Goal: Complete application form

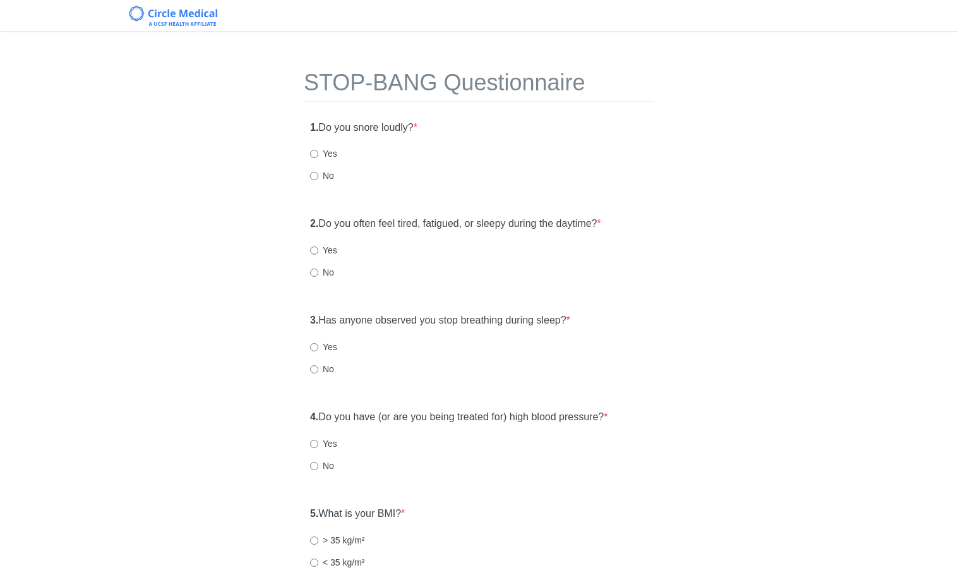
click at [323, 181] on label "No" at bounding box center [322, 175] width 24 height 13
click at [318, 180] on input "No" at bounding box center [314, 176] width 8 height 8
radio input "true"
click at [323, 254] on label "Yes" at bounding box center [323, 250] width 27 height 13
click at [318, 254] on input "Yes" at bounding box center [314, 250] width 8 height 8
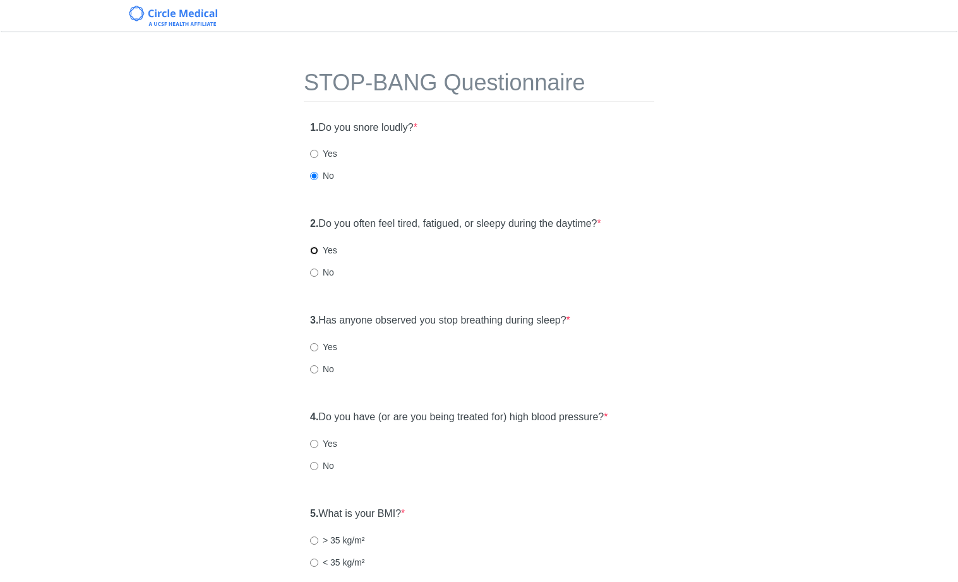
radio input "true"
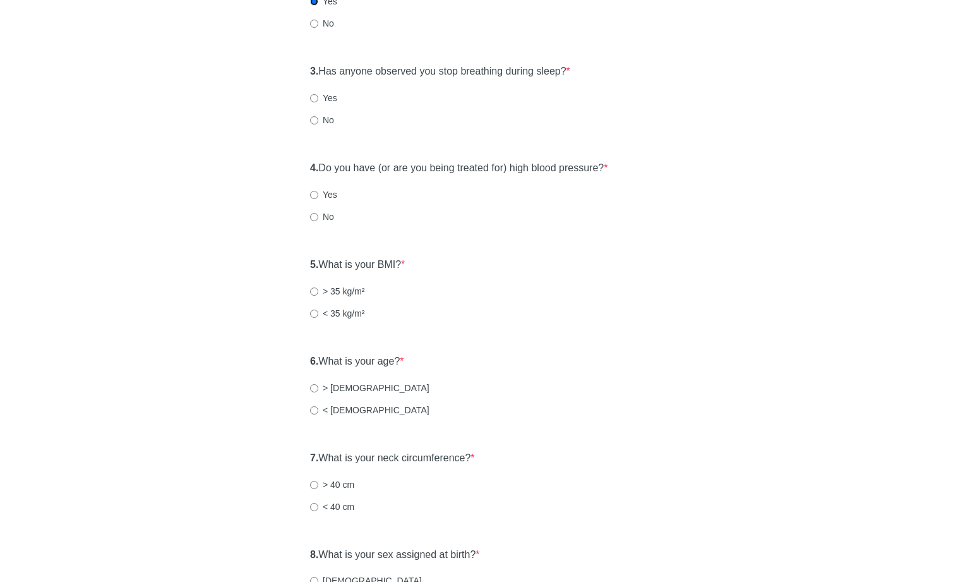
scroll to position [265, 0]
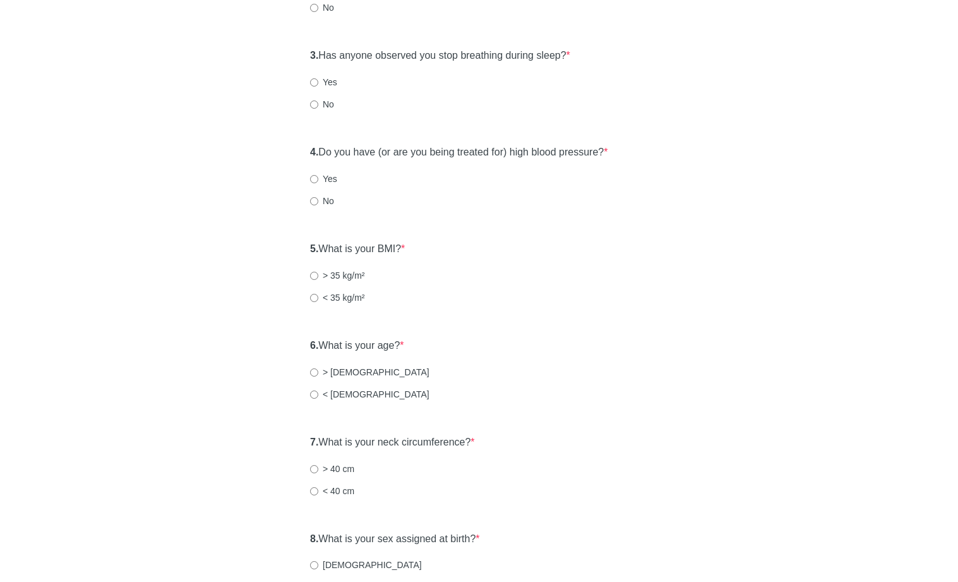
click at [318, 106] on label "No" at bounding box center [322, 104] width 24 height 13
click at [318, 106] on input "No" at bounding box center [314, 104] width 8 height 8
radio input "true"
click at [318, 299] on label "< 35 kg/m²" at bounding box center [337, 297] width 55 height 13
click at [318, 299] on input "< 35 kg/m²" at bounding box center [314, 298] width 8 height 8
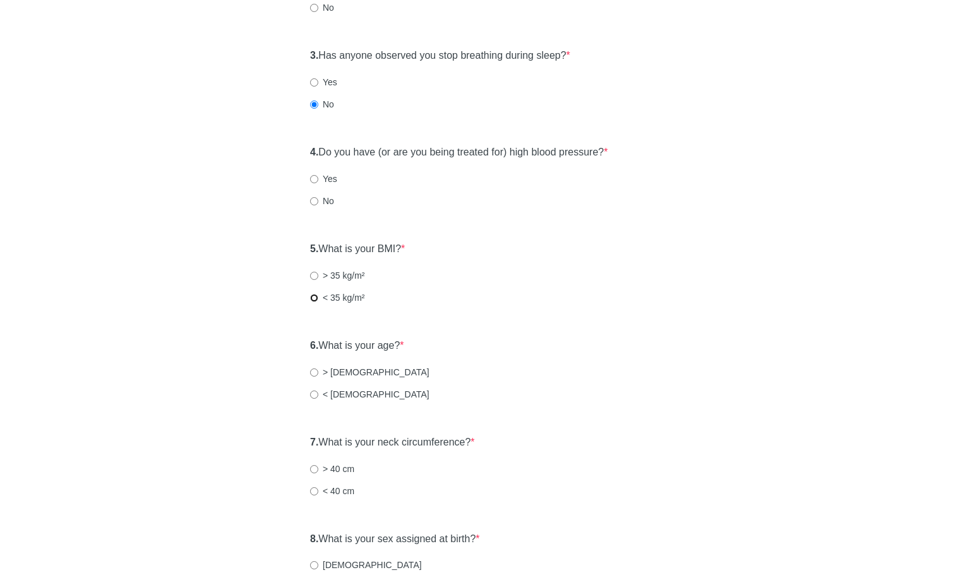
radio input "true"
click at [313, 400] on label "< [DEMOGRAPHIC_DATA]" at bounding box center [369, 394] width 119 height 13
click at [313, 399] on input "< [DEMOGRAPHIC_DATA]" at bounding box center [314, 394] width 8 height 8
radio input "true"
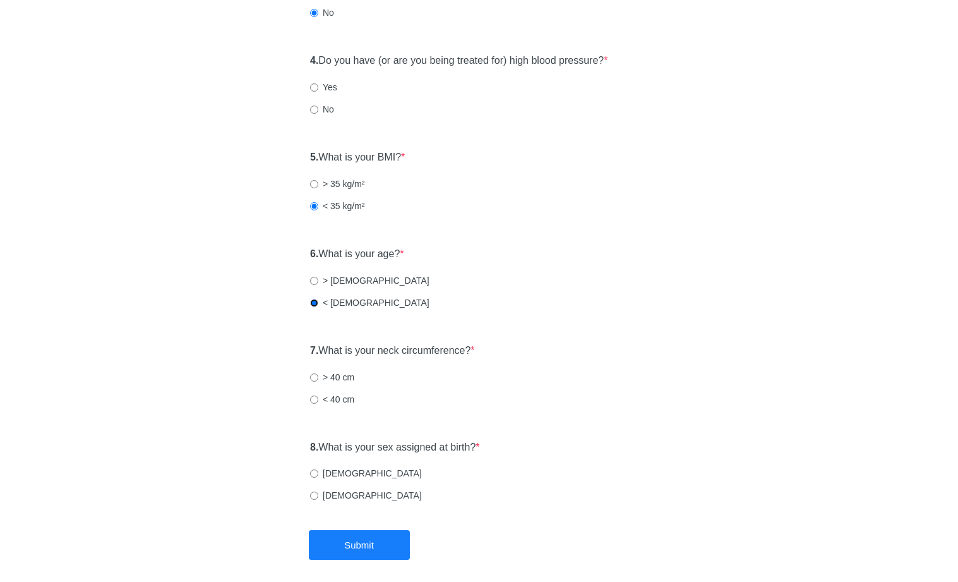
scroll to position [359, 0]
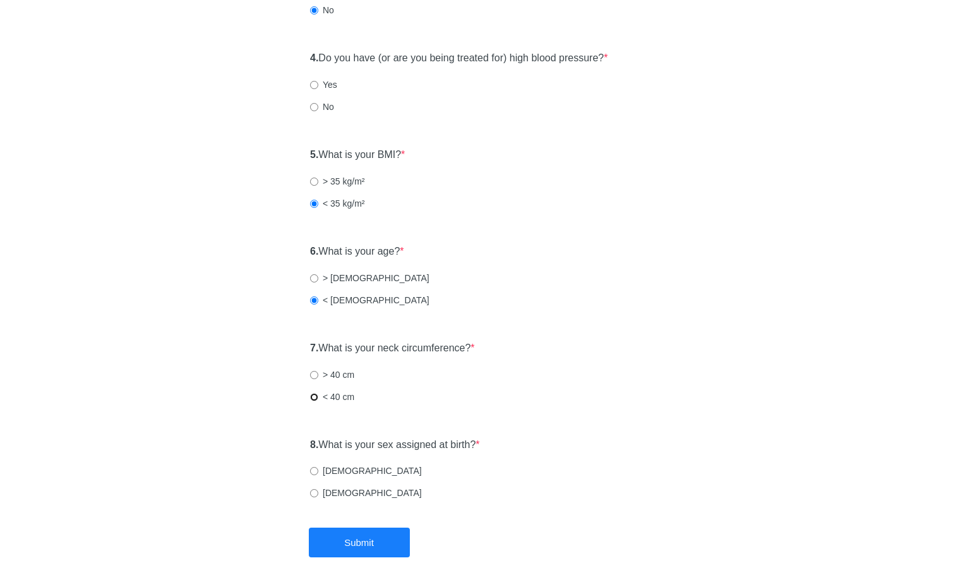
click at [310, 397] on input "< 40 cm" at bounding box center [314, 397] width 8 height 8
radio input "true"
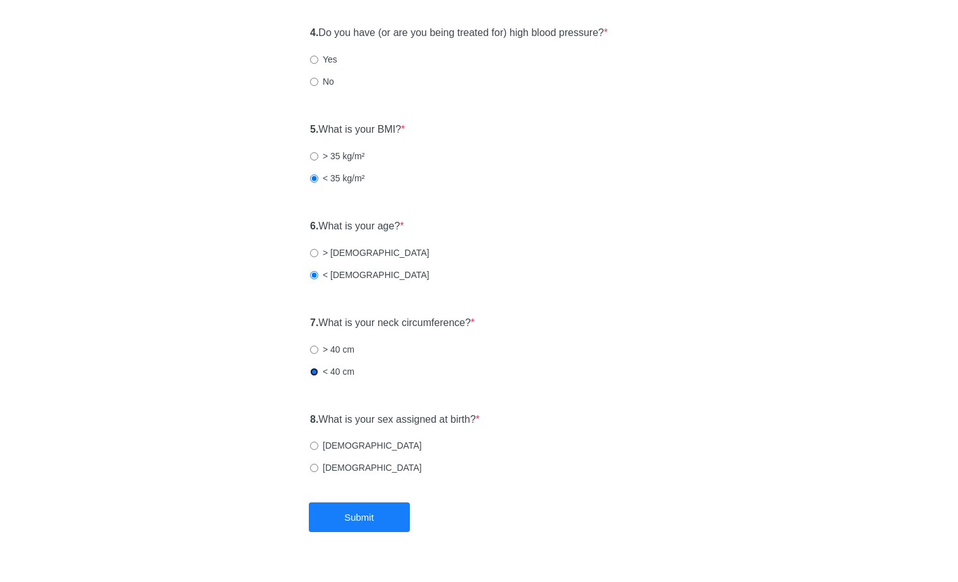
scroll to position [411, 0]
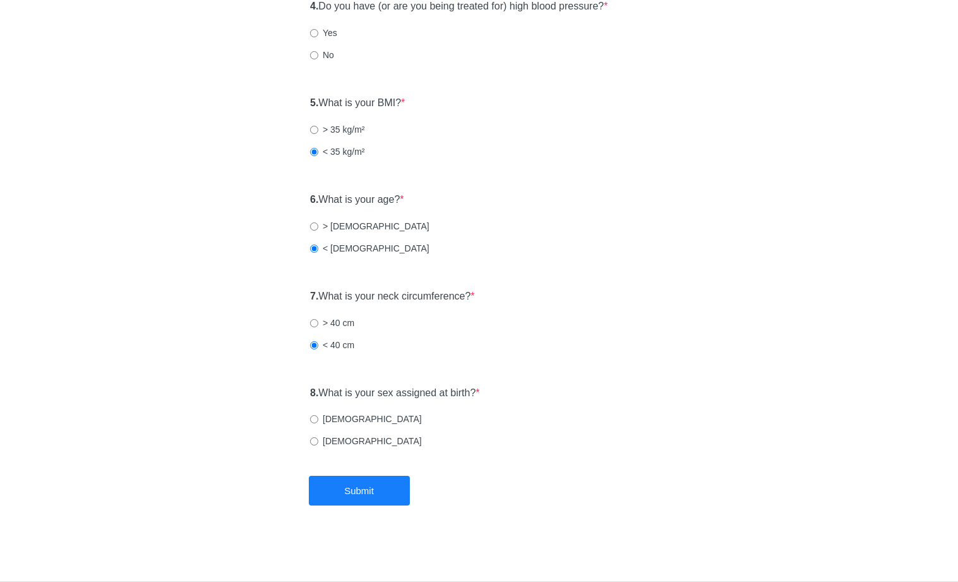
click at [322, 425] on label "[DEMOGRAPHIC_DATA]" at bounding box center [366, 419] width 112 height 13
click at [318, 423] on input "[DEMOGRAPHIC_DATA]" at bounding box center [314, 419] width 8 height 8
radio input "true"
click at [353, 488] on button "Submit" at bounding box center [359, 491] width 101 height 30
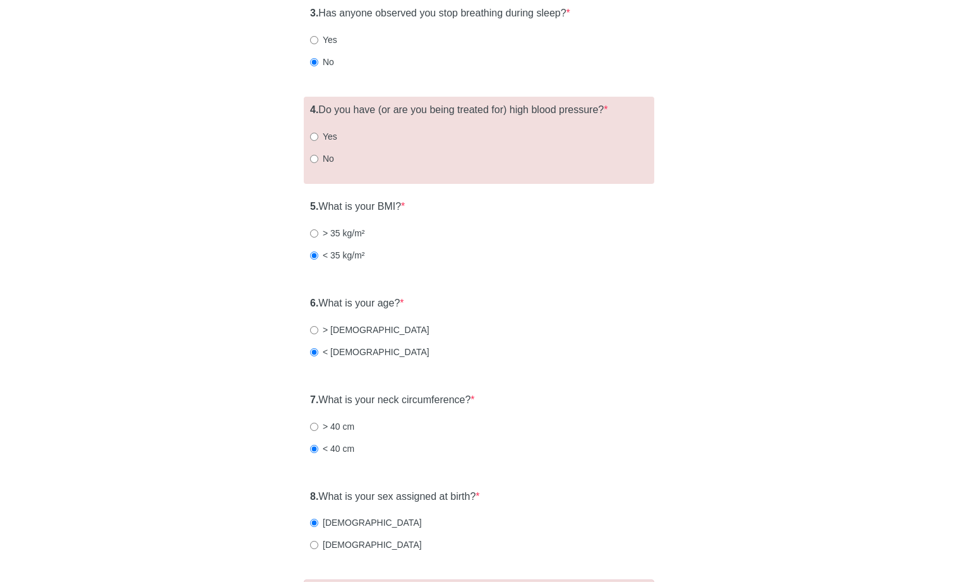
scroll to position [234, 0]
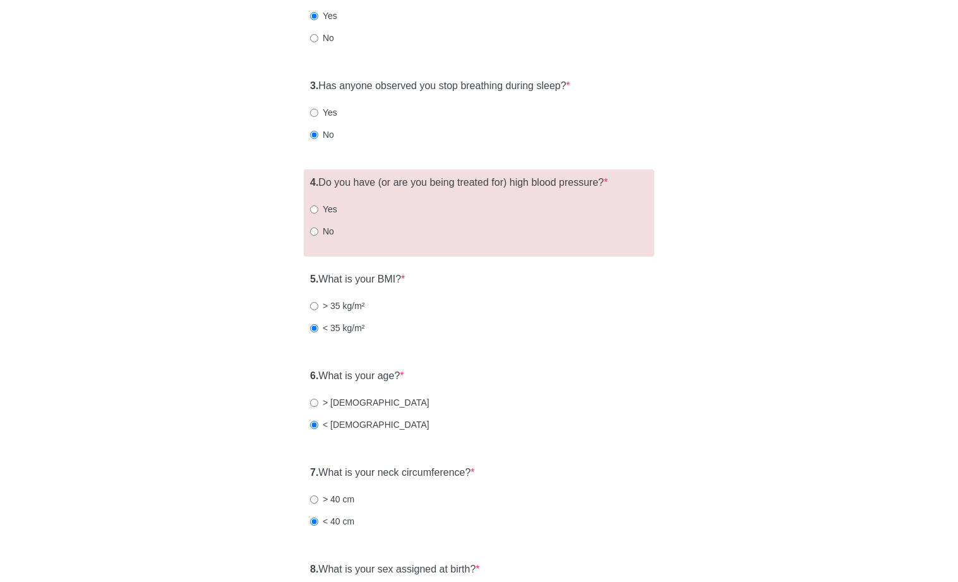
click at [318, 226] on label "No" at bounding box center [322, 231] width 24 height 13
click at [318, 227] on input "No" at bounding box center [314, 231] width 8 height 8
radio input "true"
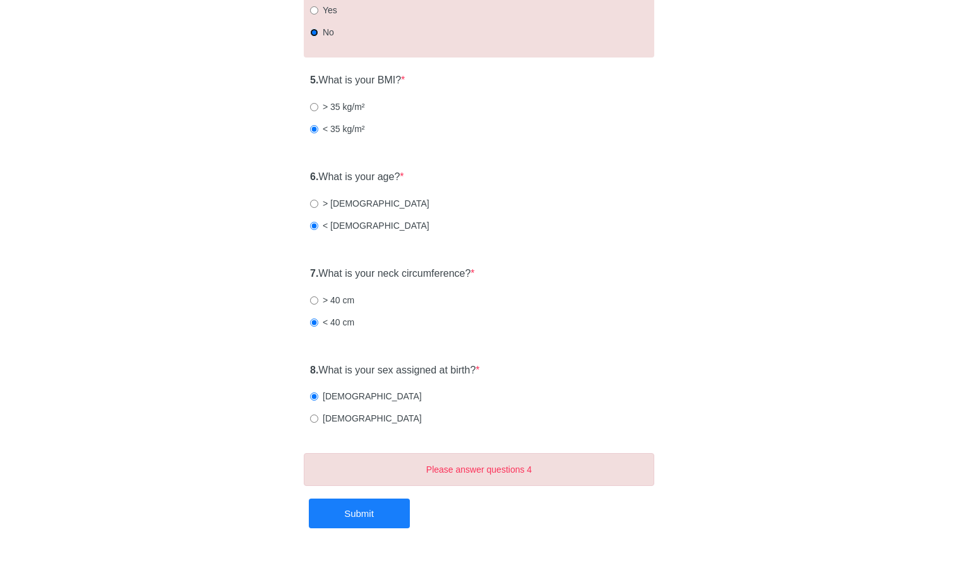
scroll to position [456, 0]
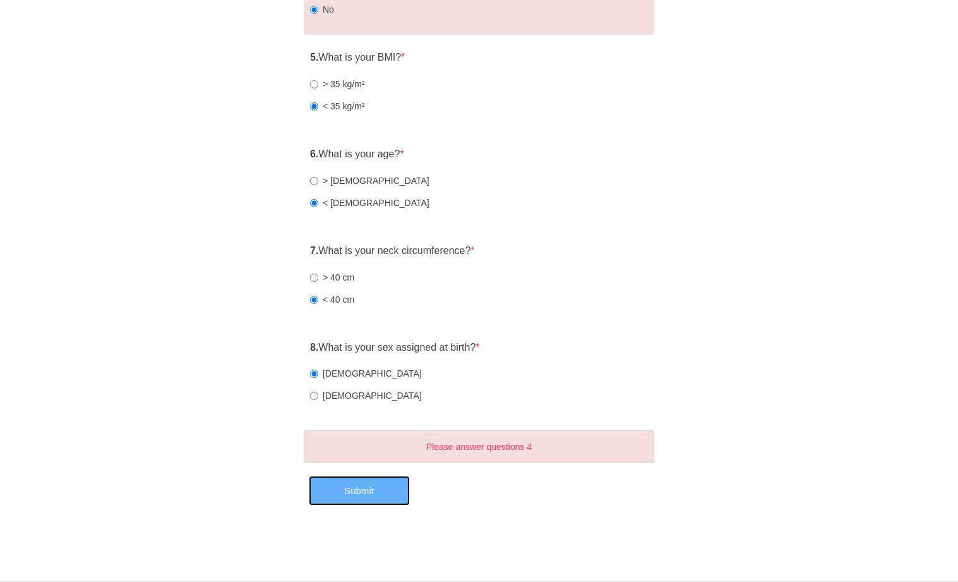
click at [387, 502] on button "Submit" at bounding box center [359, 491] width 101 height 30
